Goal: Download file/media

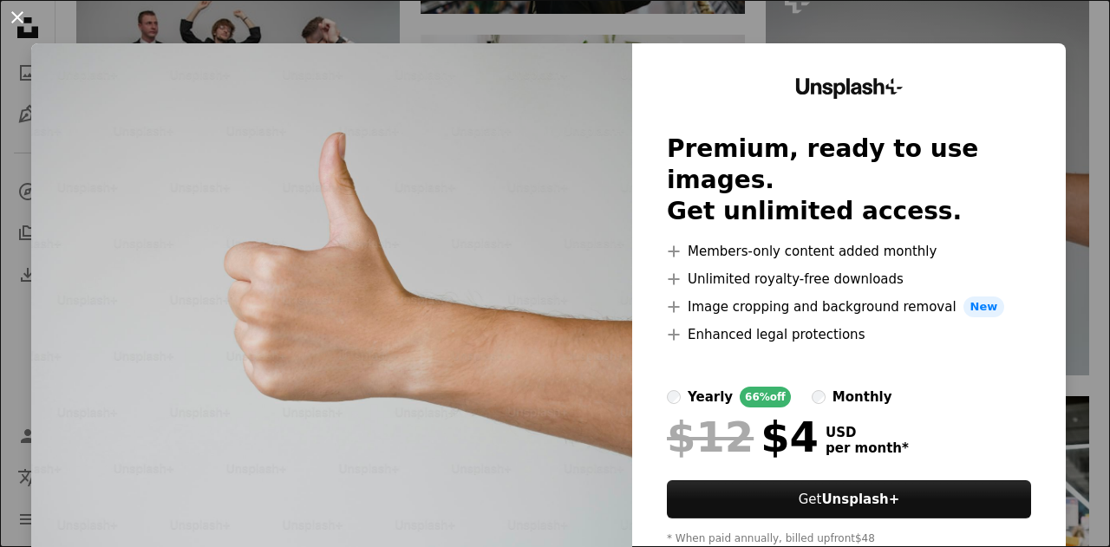
click at [13, 19] on button "An X shape" at bounding box center [17, 17] width 21 height 21
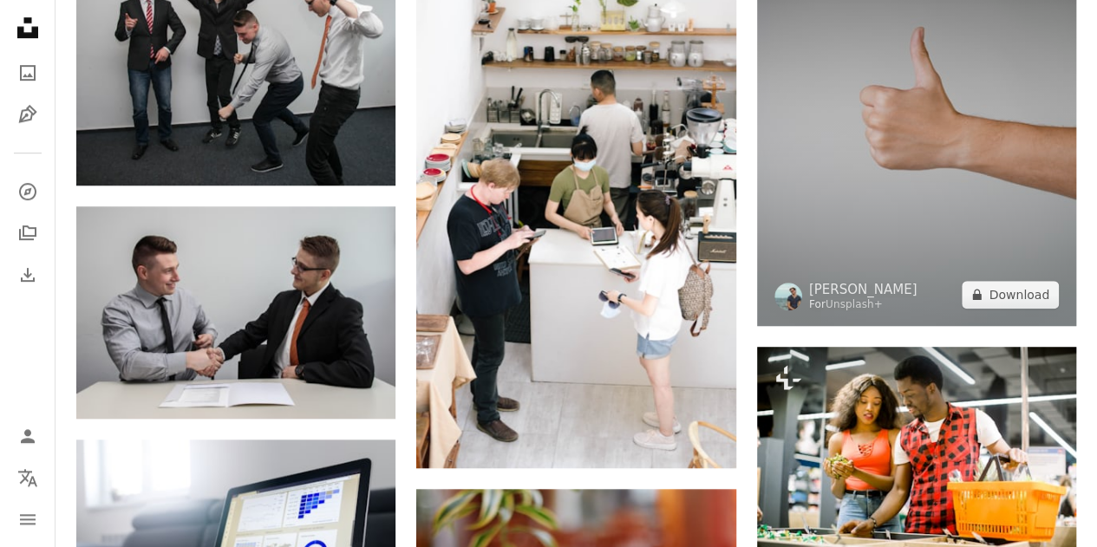
click at [879, 228] on img at bounding box center [916, 125] width 319 height 399
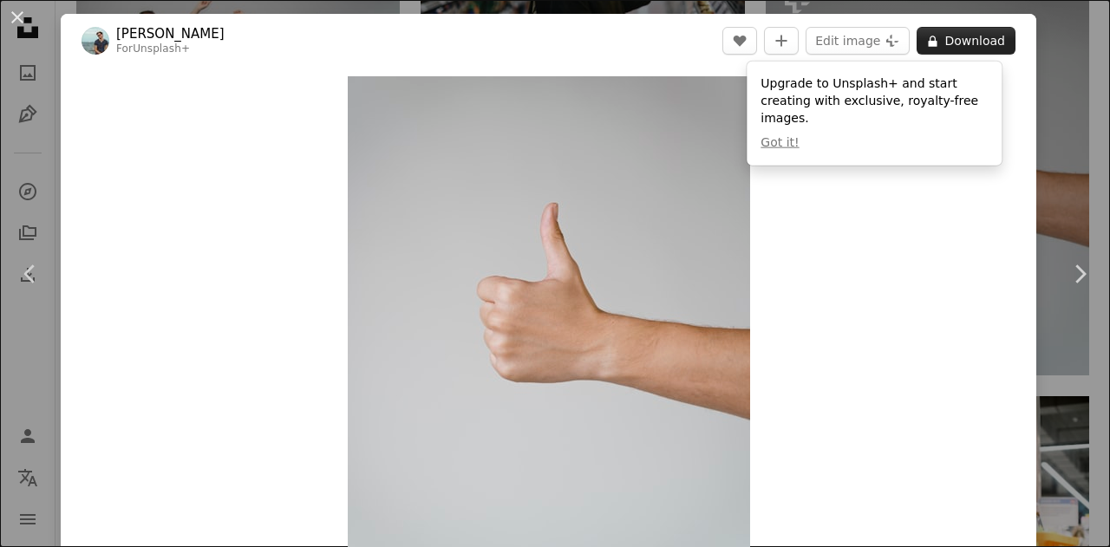
click at [958, 48] on button "A lock Download" at bounding box center [966, 41] width 99 height 28
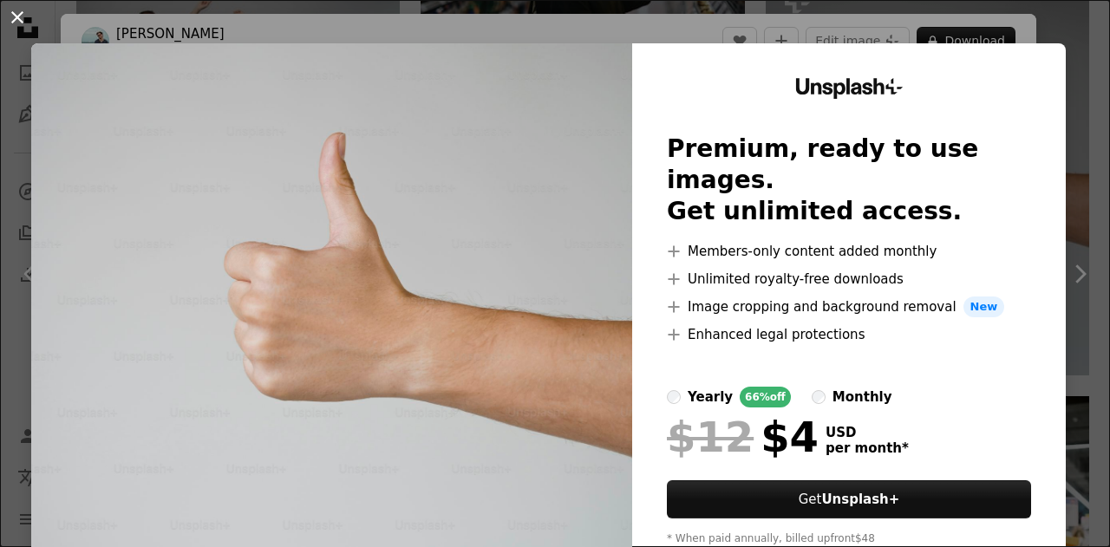
click at [12, 19] on button "An X shape" at bounding box center [17, 17] width 21 height 21
